Goal: Task Accomplishment & Management: Complete application form

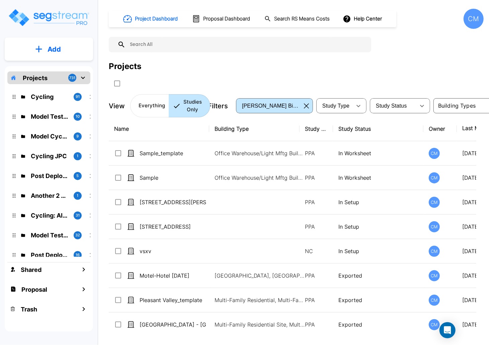
click at [40, 48] on icon "mailbox folders" at bounding box center [39, 49] width 7 height 7
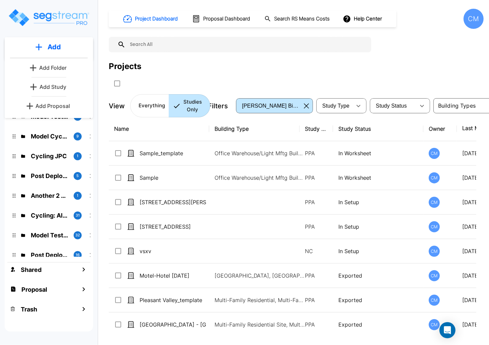
click at [51, 87] on p "Add Study" at bounding box center [53, 87] width 27 height 8
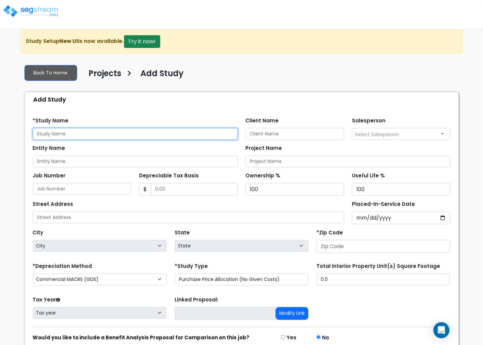
click at [44, 131] on input "text" at bounding box center [135, 134] width 205 height 12
type input "Sample"
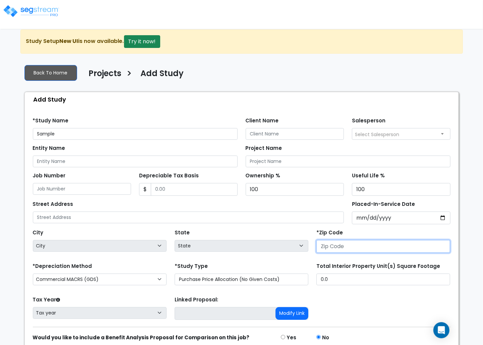
click at [367, 247] on input "number" at bounding box center [383, 246] width 134 height 13
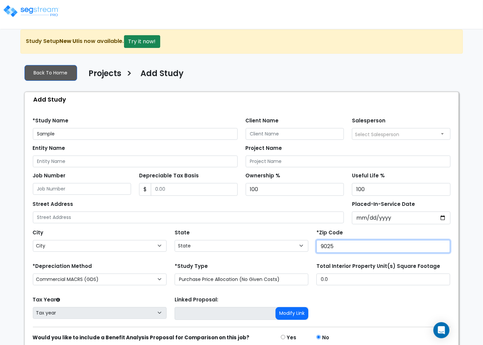
type input "90250"
select select "CA"
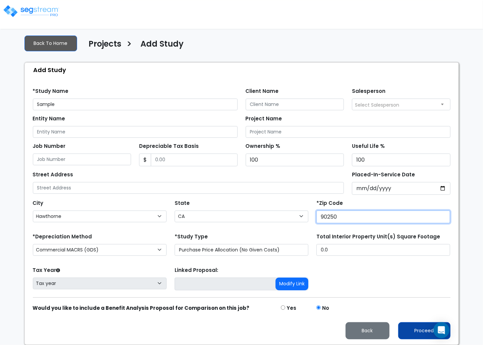
type input "90250"
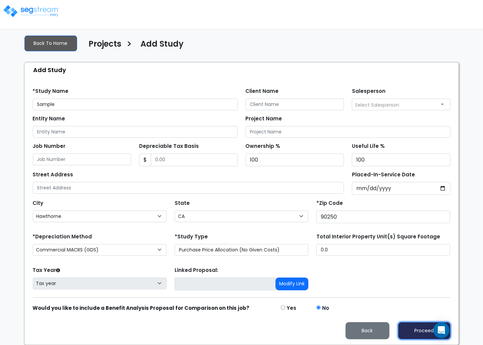
click at [420, 326] on button "Proceed" at bounding box center [424, 330] width 52 height 17
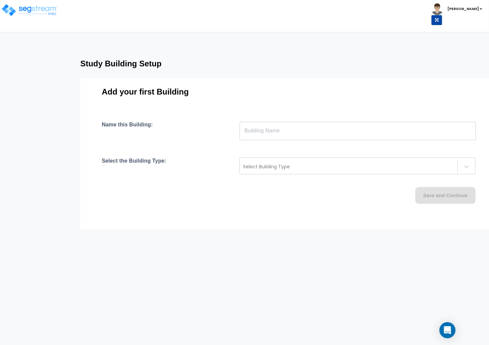
click at [301, 134] on input "text" at bounding box center [358, 130] width 236 height 19
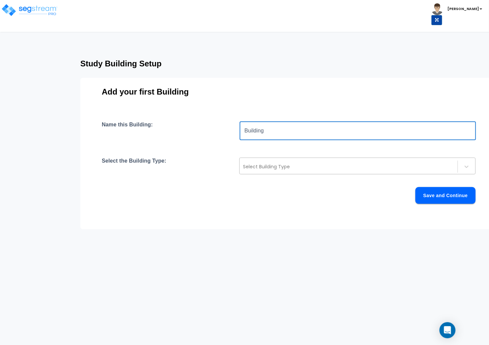
type input "Building"
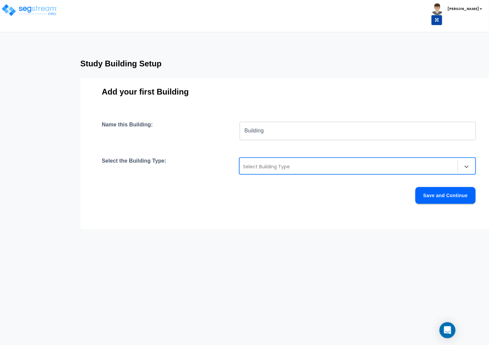
click at [299, 168] on div at bounding box center [348, 166] width 211 height 8
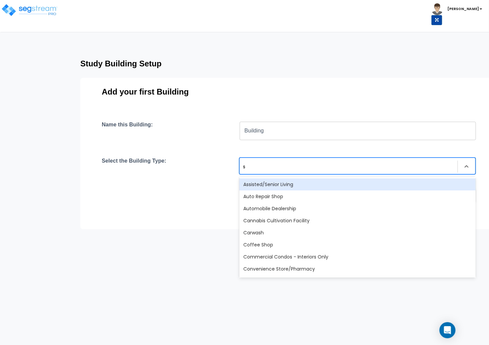
type input "sc"
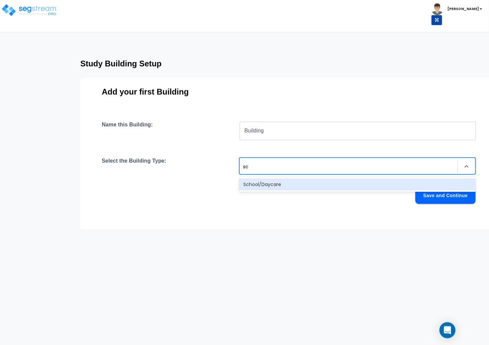
click at [288, 183] on div "School/Daycare" at bounding box center [357, 184] width 236 height 12
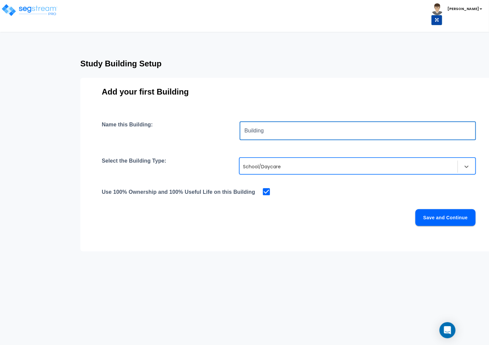
click at [282, 135] on input "Building" at bounding box center [358, 130] width 236 height 19
type input "school"
click at [437, 220] on button "Save and Continue" at bounding box center [446, 217] width 60 height 17
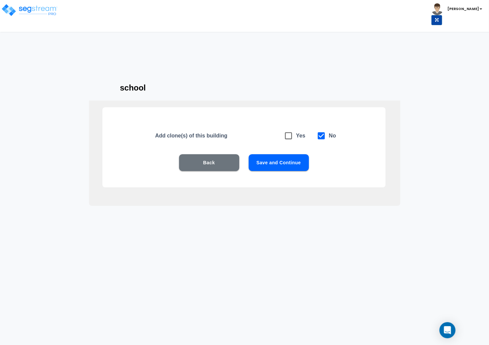
click at [272, 160] on button "Save and Continue" at bounding box center [279, 162] width 60 height 17
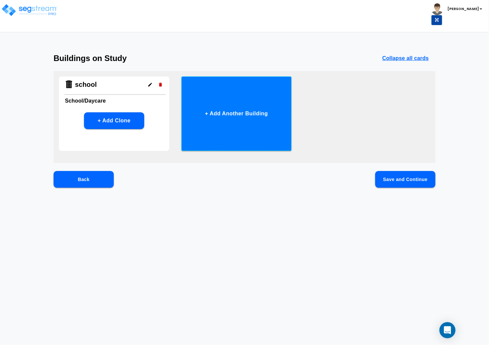
click at [218, 124] on button "+ Add Another Building" at bounding box center [237, 113] width 111 height 74
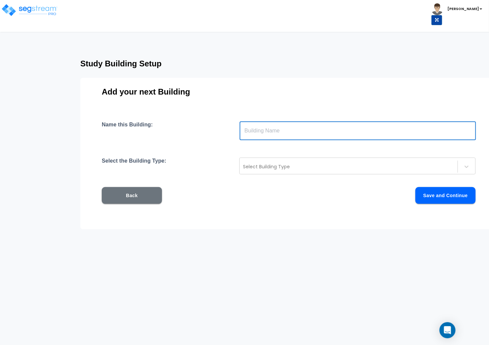
click at [254, 128] on input "text" at bounding box center [358, 130] width 236 height 19
type input "clubhouse"
click at [261, 171] on div "Select Building Type" at bounding box center [349, 166] width 218 height 11
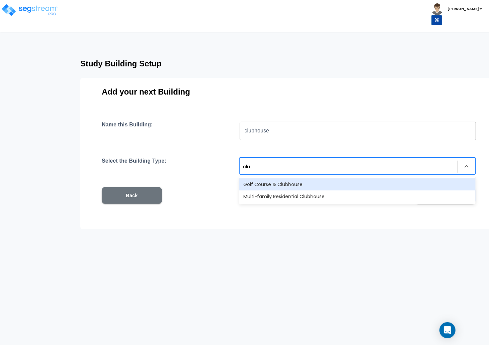
type input "club"
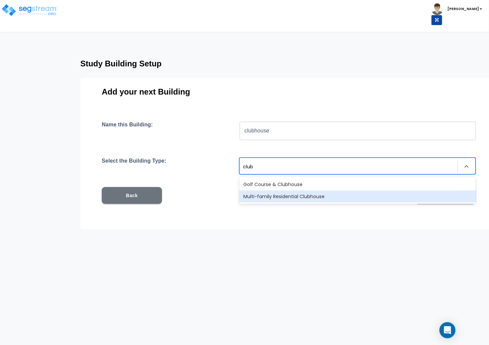
click at [282, 186] on div "Golf Course & Clubhouse" at bounding box center [357, 184] width 236 height 12
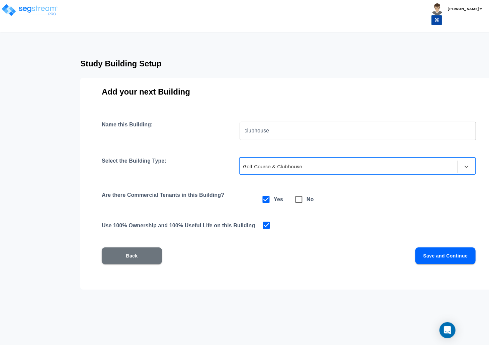
click at [275, 165] on div at bounding box center [348, 166] width 211 height 8
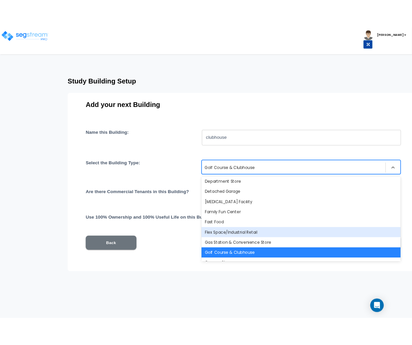
scroll to position [283, 0]
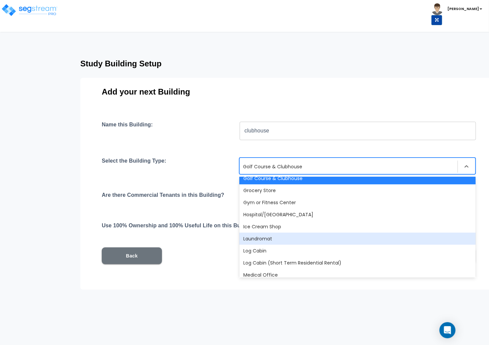
click at [202, 333] on html "Toggle navigation Cherry Mae x" at bounding box center [244, 171] width 489 height 342
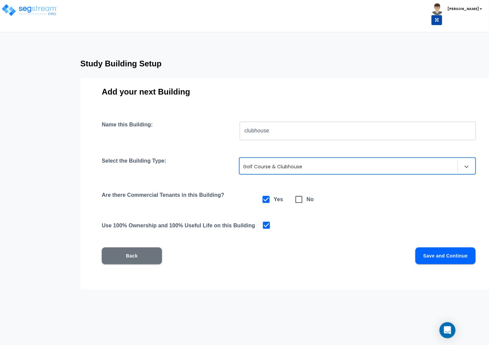
click at [273, 134] on input "clubhouse" at bounding box center [358, 130] width 236 height 19
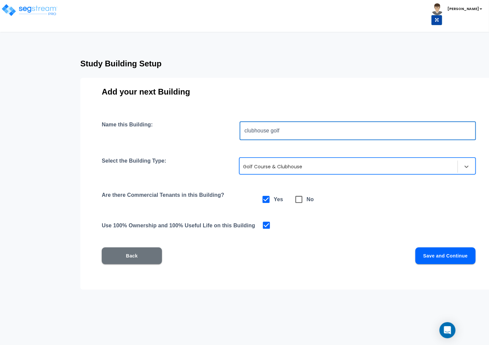
type input "clubhouse golf"
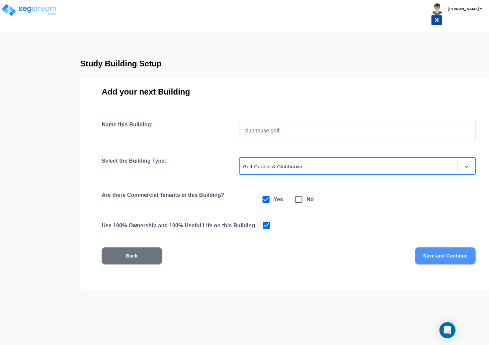
click at [428, 256] on button "Save and Continue" at bounding box center [446, 255] width 60 height 17
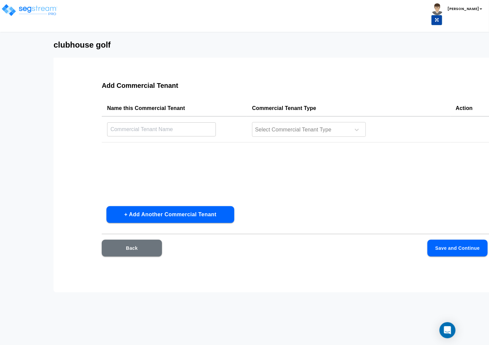
click at [155, 131] on input "text" at bounding box center [161, 129] width 109 height 14
click at [144, 249] on button "Back" at bounding box center [132, 247] width 60 height 17
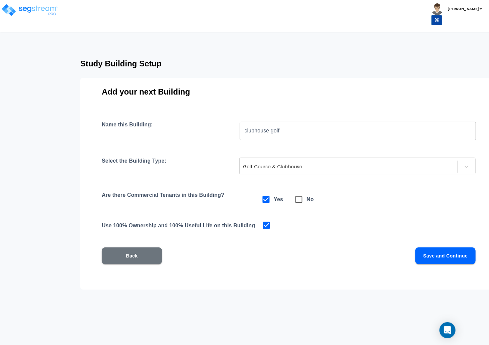
click at [305, 200] on span at bounding box center [298, 199] width 15 height 15
checkbox input "false"
checkbox input "true"
click at [441, 253] on button "Save and Continue" at bounding box center [446, 255] width 60 height 17
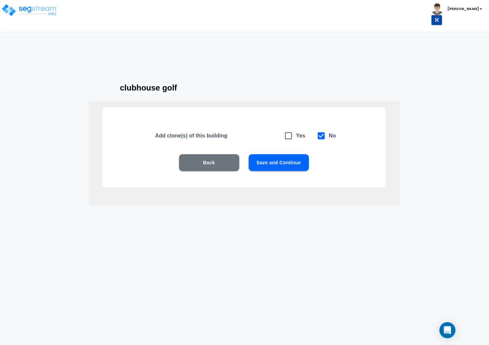
click at [290, 161] on button "Save and Continue" at bounding box center [279, 162] width 60 height 17
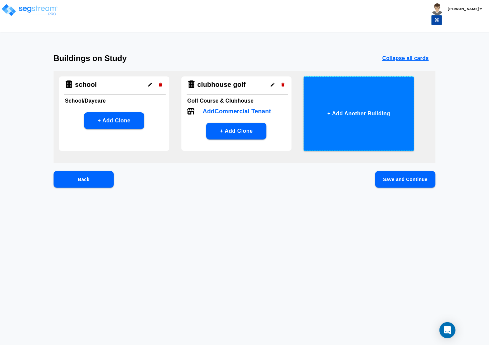
click at [322, 129] on button "+ Add Another Building" at bounding box center [359, 113] width 111 height 74
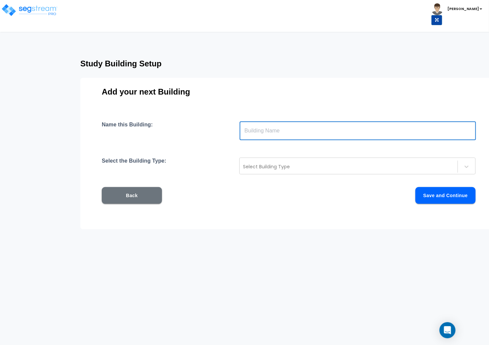
click at [320, 134] on input "text" at bounding box center [358, 130] width 236 height 19
type input "clubhouse mfres"
click at [299, 165] on div at bounding box center [348, 166] width 211 height 8
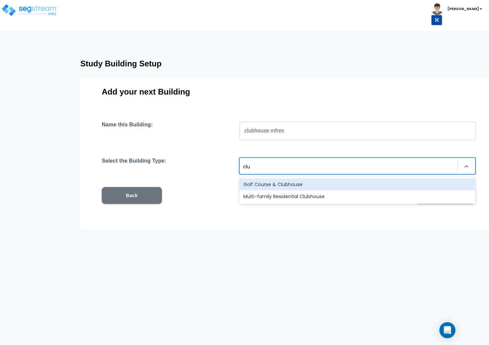
type input "club"
click at [292, 196] on div "Multi-family Residential Clubhouse" at bounding box center [357, 196] width 236 height 12
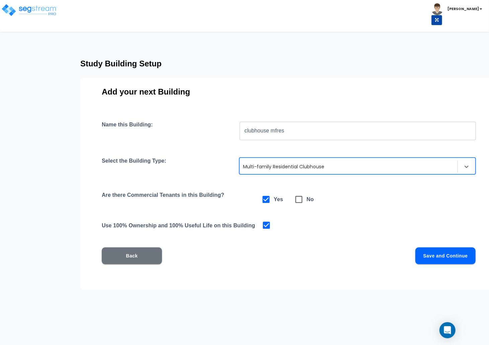
click at [307, 198] on h6 "No" at bounding box center [310, 199] width 7 height 9
click at [301, 202] on icon at bounding box center [298, 199] width 9 height 9
checkbox input "false"
checkbox input "true"
click at [441, 259] on button "Save and Continue" at bounding box center [446, 255] width 60 height 17
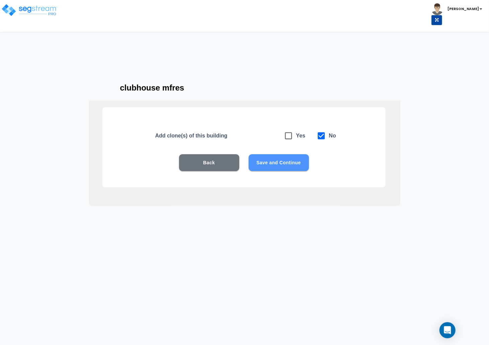
click at [263, 154] on button "Save and Continue" at bounding box center [279, 162] width 60 height 17
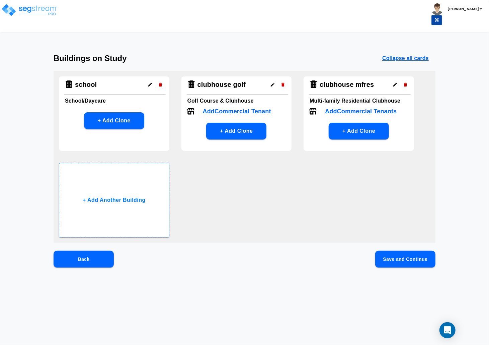
click at [401, 261] on button "Save and Continue" at bounding box center [405, 259] width 60 height 17
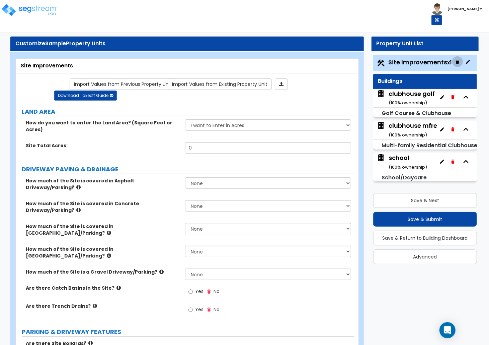
click at [460, 64] on icon "button" at bounding box center [457, 61] width 5 height 5
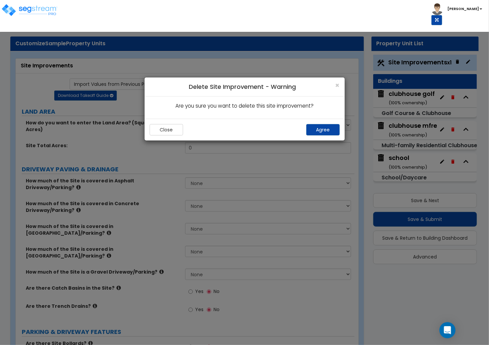
click at [334, 123] on div "Close Agree" at bounding box center [245, 130] width 200 height 22
click at [323, 130] on button "Agree" at bounding box center [322, 129] width 33 height 11
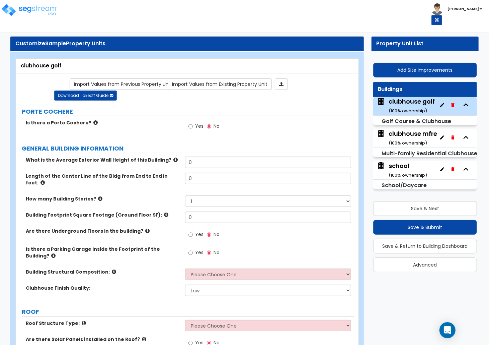
click at [148, 272] on div "Building Structural Composition: Please Choose One Tilt-up Wall Construction Re…" at bounding box center [185, 276] width 339 height 16
click at [142, 21] on nav "Toggle navigation Cherry Mae" at bounding box center [244, 16] width 489 height 32
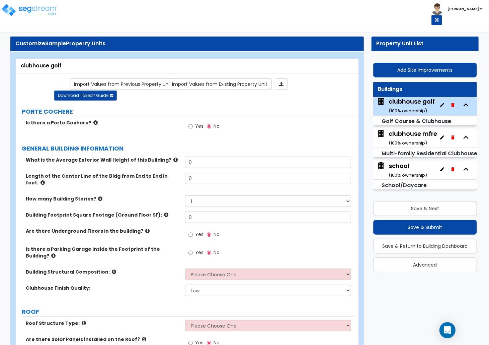
click at [219, 19] on div "Toggle navigation Cherry Mae" at bounding box center [244, 12] width 489 height 25
